Goal: Navigation & Orientation: Find specific page/section

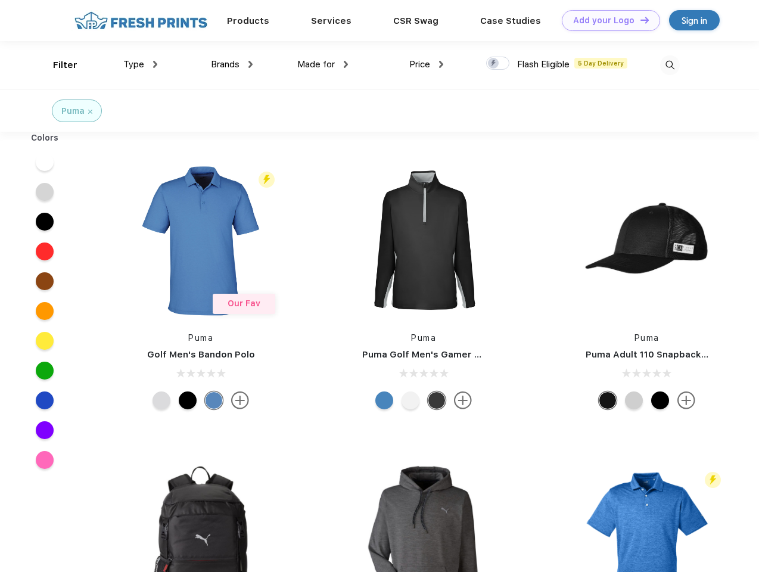
scroll to position [1, 0]
click at [606, 20] on link "Add your Logo Design Tool" at bounding box center [611, 20] width 98 height 21
click at [0, 0] on div "Design Tool" at bounding box center [0, 0] width 0 height 0
click at [639, 20] on link "Add your Logo Design Tool" at bounding box center [611, 20] width 98 height 21
click at [57, 65] on div "Filter" at bounding box center [65, 65] width 24 height 14
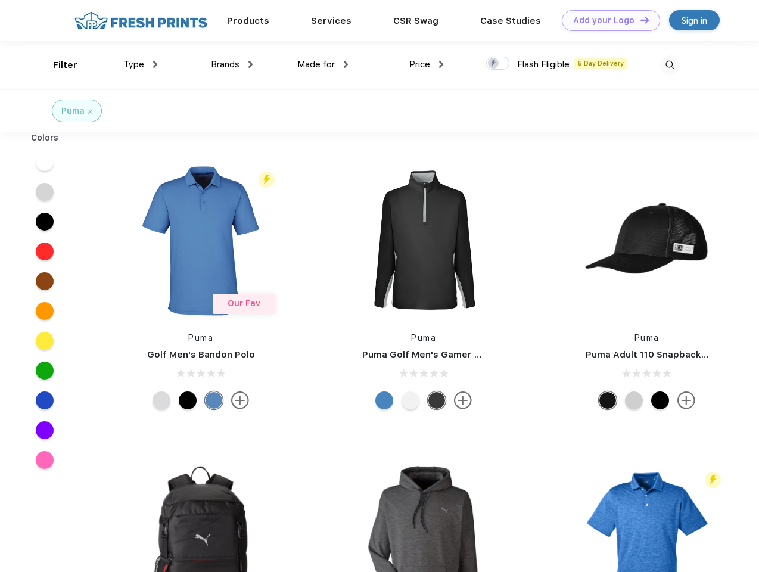
click at [141, 64] on span "Type" at bounding box center [133, 64] width 21 height 11
click at [232, 64] on span "Brands" at bounding box center [225, 64] width 29 height 11
click at [323, 64] on span "Made for" at bounding box center [316, 64] width 38 height 11
click at [426, 64] on span "Price" at bounding box center [419, 64] width 21 height 11
click at [498, 64] on div at bounding box center [497, 63] width 23 height 13
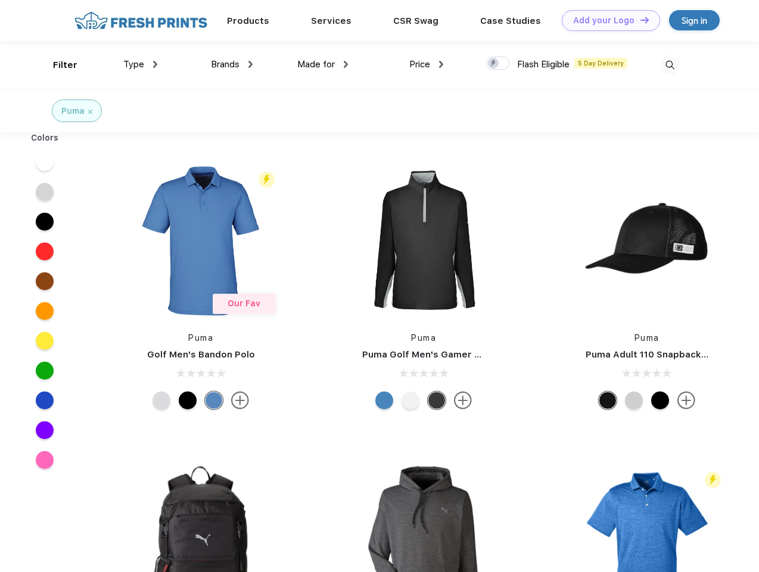
click at [494, 64] on input "checkbox" at bounding box center [490, 60] width 8 height 8
click at [669, 65] on img at bounding box center [670, 65] width 20 height 20
